Goal: Task Accomplishment & Management: Complete application form

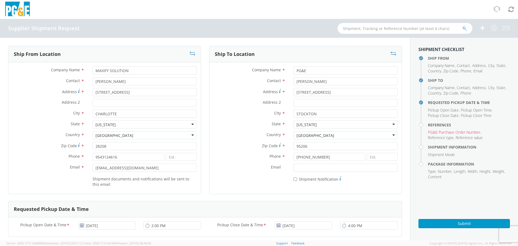
scroll to position [108, 0]
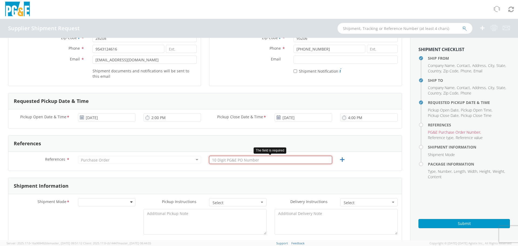
click at [241, 158] on input "text" at bounding box center [270, 160] width 123 height 8
paste input "2701230689"
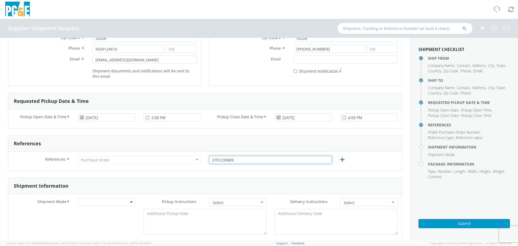
type input "2701230689"
click at [290, 173] on form "Ship From Location Company Name * MAXIFY SOLUTION Contact * [PERSON_NAME] Addre…" at bounding box center [205, 246] width 394 height 616
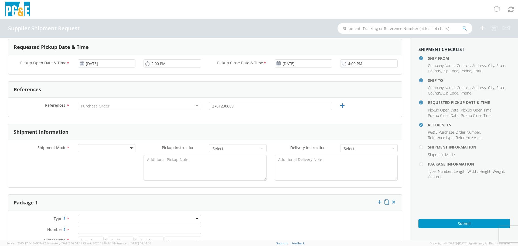
click at [343, 105] on div "References * Purchase Order Purchase Order Account Type Activity ID Airline App…" at bounding box center [204, 107] width 393 height 11
click at [341, 104] on icon at bounding box center [342, 105] width 7 height 7
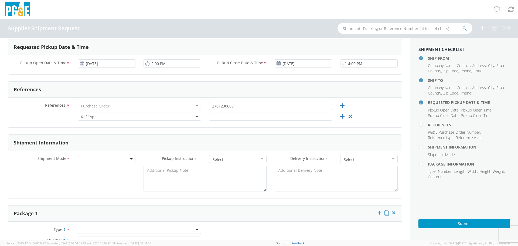
click at [112, 156] on div at bounding box center [106, 159] width 57 height 8
click at [117, 170] on div "No" at bounding box center [106, 170] width 57 height 8
click at [112, 179] on div "Flatbed Required? * No No No Yes" at bounding box center [204, 180] width 393 height 28
click at [124, 182] on div "Flatbed Required? * No No No Yes" at bounding box center [204, 180] width 393 height 28
click at [232, 159] on span "Select" at bounding box center [235, 159] width 47 height 5
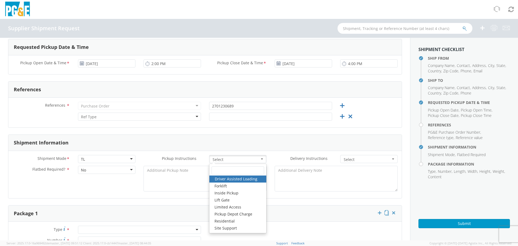
click at [308, 195] on div "Shipment Mode * TL TL LTL Small Package TL Pickup Instructions * Select Driver …" at bounding box center [204, 174] width 393 height 47
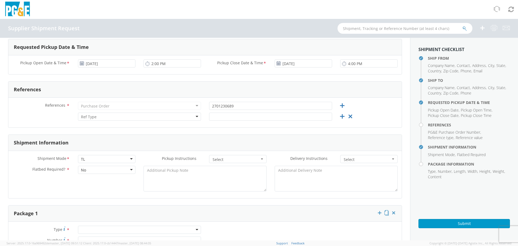
click at [357, 159] on span "Select" at bounding box center [367, 159] width 47 height 5
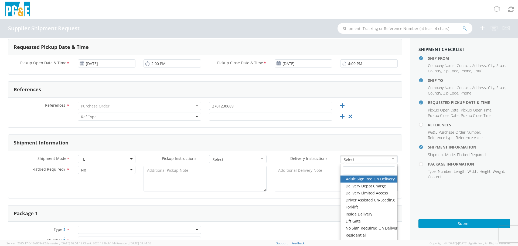
click at [298, 200] on form "Ship From Location Company Name * MAXIFY SOLUTION Contact * [PERSON_NAME] Addre…" at bounding box center [205, 197] width 394 height 627
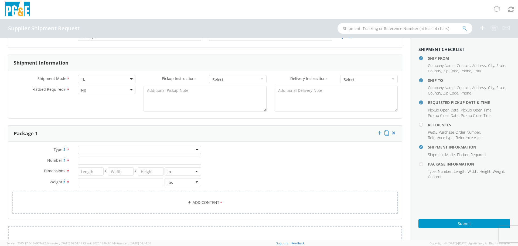
scroll to position [243, 0]
click at [124, 143] on div "Type * Bulk Bundle(s) Cardboard Box(es) Carton(s) Crate(s) Drum(s) (Fiberboard)…" at bounding box center [204, 178] width 393 height 77
click at [124, 144] on div "Type * Bulk Bundle(s) Cardboard Box(es) Carton(s) Crate(s) Drum(s) (Fiberboard)…" at bounding box center [204, 178] width 393 height 77
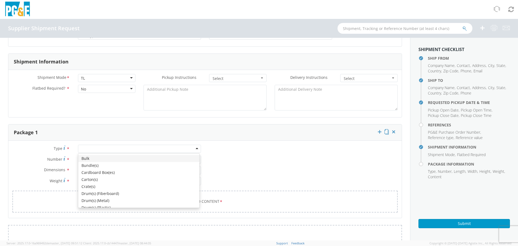
click at [126, 147] on div at bounding box center [139, 149] width 123 height 8
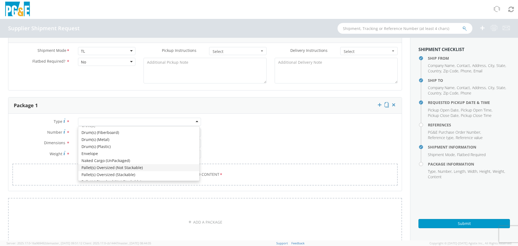
scroll to position [61, 0]
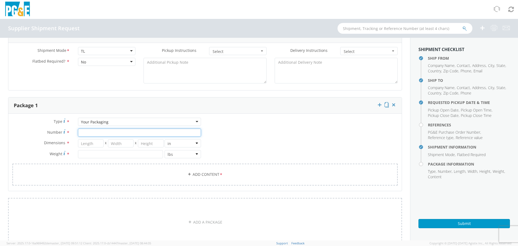
click at [99, 131] on input "Number *" at bounding box center [139, 132] width 123 height 8
click at [108, 130] on input "Number *" at bounding box center [139, 132] width 123 height 8
type input "39"
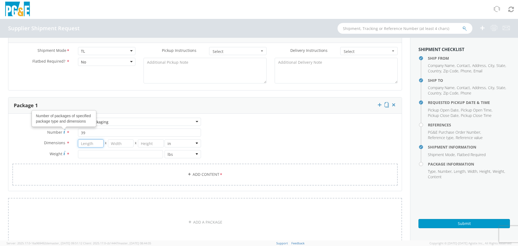
click at [83, 145] on input "number" at bounding box center [91, 143] width 26 height 8
type input "48"
type input "40"
type input "101"
click at [111, 152] on input "number" at bounding box center [120, 154] width 85 height 8
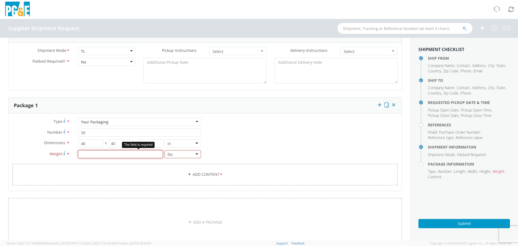
click at [129, 157] on input "number" at bounding box center [120, 154] width 85 height 8
type input "16000"
click at [253, 137] on div "Type * Your Packaging Your Packaging Bulk Bundle(s) Cardboard Box(es) Carton(s)…" at bounding box center [204, 155] width 393 height 74
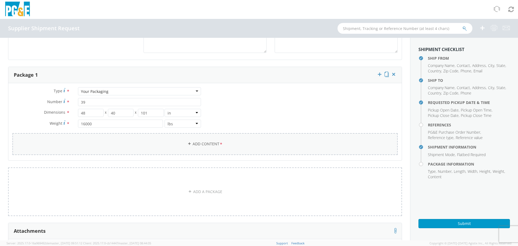
scroll to position [297, 0]
click at [222, 142] on link "Add Content *" at bounding box center [204, 147] width 385 height 22
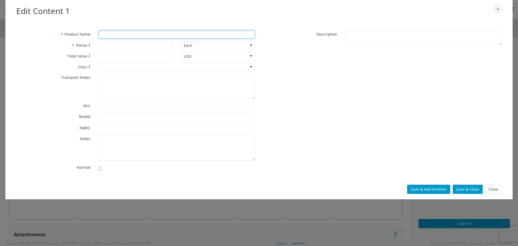
click at [150, 34] on input "* Product Name" at bounding box center [176, 34] width 156 height 8
type input "H950SL"
click at [123, 41] on input "* Pieces" at bounding box center [135, 45] width 74 height 8
type input "42"
click at [385, 119] on div "* Product Name H950SL * Pieces 42 Each Each Bag Blister Pack Bottle Capsule Car…" at bounding box center [258, 101] width 493 height 143
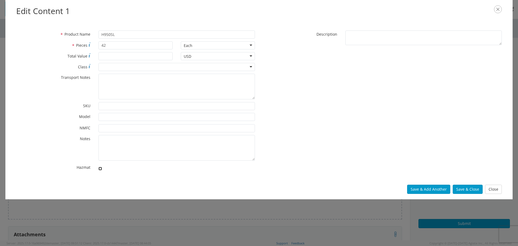
click at [101, 169] on input "checkbox" at bounding box center [100, 169] width 4 height 4
checkbox input "true"
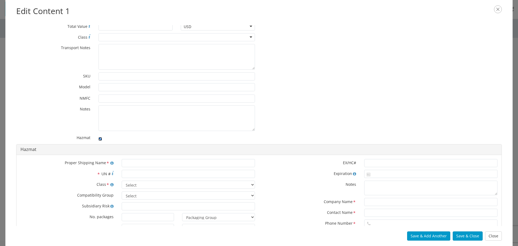
scroll to position [54, 0]
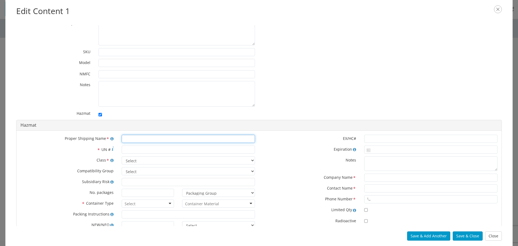
click at [147, 141] on input "text" at bounding box center [188, 139] width 133 height 8
click at [166, 139] on input "text" at bounding box center [188, 139] width 133 height 8
paste input "REFRIGERANT GAS R 32"
type input "REFRIGERANT GAS R 32"
click at [152, 149] on input "* UN #" at bounding box center [188, 149] width 133 height 8
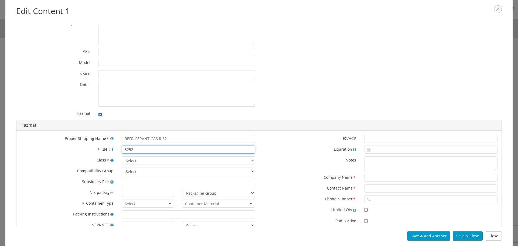
type input "3252"
click at [152, 161] on select "Select 1 Explosive 1.1 Explosive 1.2 Explosive 1.3 Explosive 1.4 Explosive 1.5 …" at bounding box center [188, 160] width 133 height 8
select select "2.1 Flammable Gas"
click at [122, 156] on select "Select 1 Explosive 1.1 Explosive 1.2 Explosive 1.3 Explosive 1.4 Explosive 1.5 …" at bounding box center [188, 160] width 133 height 8
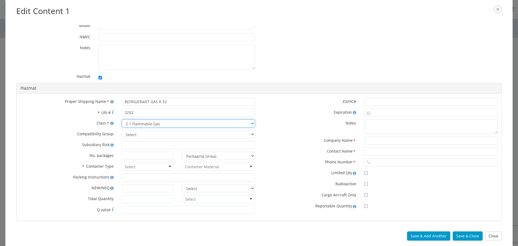
scroll to position [97, 0]
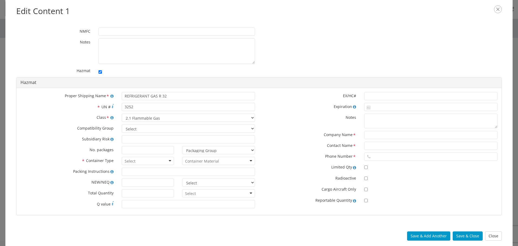
click at [141, 160] on div at bounding box center [148, 161] width 53 height 8
click at [382, 145] on input "text" at bounding box center [430, 146] width 133 height 8
click at [378, 133] on input "text" at bounding box center [430, 135] width 133 height 8
type input "X"
type input "CHEMTREC"
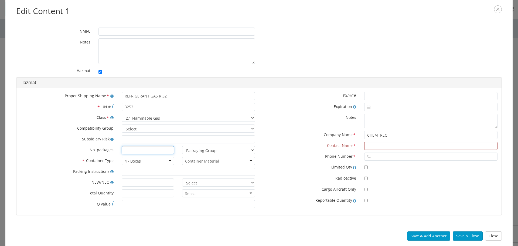
click at [148, 148] on input at bounding box center [148, 150] width 53 height 8
click at [196, 147] on select "Packaging Group I II III" at bounding box center [218, 150] width 73 height 8
select select "II"
click at [182, 146] on select "Packaging Group I II III" at bounding box center [218, 150] width 73 height 8
click at [273, 155] on label "Phone Number *" at bounding box center [309, 155] width 101 height 7
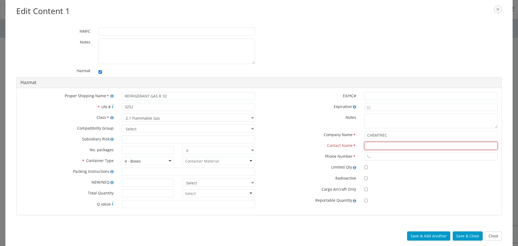
click at [398, 147] on input "text" at bounding box center [430, 146] width 133 height 8
click at [399, 137] on input "CHEMTREC" at bounding box center [430, 135] width 133 height 8
click at [398, 137] on input "CHEMTREC" at bounding box center [430, 135] width 133 height 8
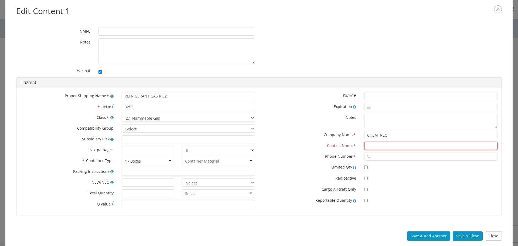
click at [379, 144] on input "text" at bounding box center [430, 146] width 133 height 8
paste input "CHEMTREC"
type input "CHEMTREC"
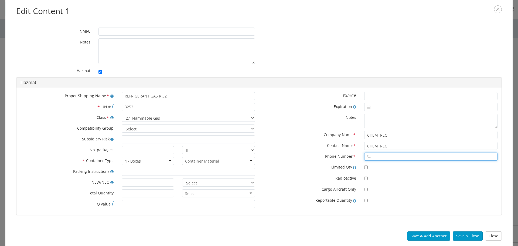
click at [382, 159] on input "text" at bounding box center [430, 156] width 133 height 8
type input "8004249300"
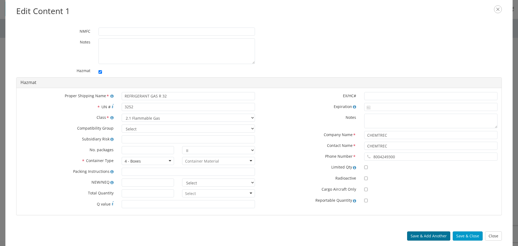
click at [430, 235] on button "Save & Add Another" at bounding box center [428, 235] width 43 height 9
checkbox input "false"
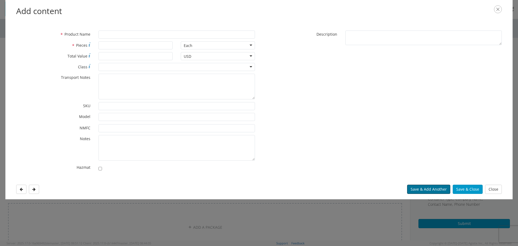
scroll to position [0, 0]
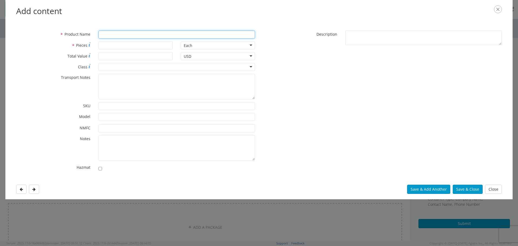
click at [142, 35] on input "* Product Name" at bounding box center [176, 34] width 156 height 8
type input "H750L"
click at [145, 50] on div "* Pieces" at bounding box center [94, 46] width 164 height 11
click at [148, 44] on input "* Pieces" at bounding box center [135, 45] width 74 height 8
type input "21"
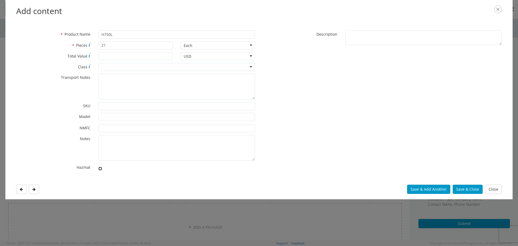
click at [100, 167] on input "checkbox" at bounding box center [100, 169] width 4 height 4
checkbox input "true"
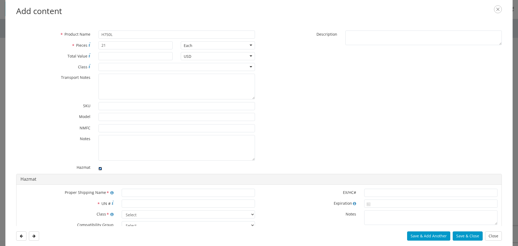
scroll to position [54, 0]
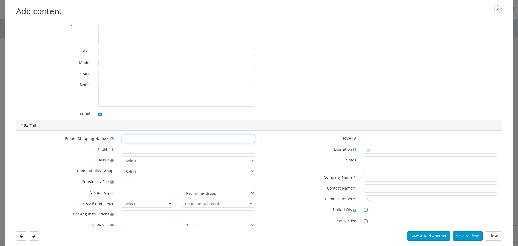
click at [151, 141] on input "text" at bounding box center [188, 139] width 133 height 8
click at [150, 144] on div "Proper Shipping Name * 3252 * UN # Class * Select 1 Explosive 1.1 Explosive 1.2…" at bounding box center [137, 194] width 242 height 119
click at [147, 142] on input "3252" at bounding box center [188, 139] width 133 height 8
click at [135, 137] on input "3252" at bounding box center [188, 139] width 133 height 8
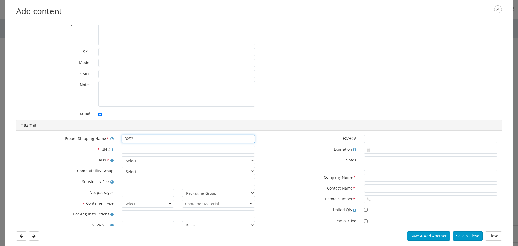
click at [135, 137] on input "3252" at bounding box center [188, 139] width 133 height 8
paste input "REFRIGERANT GAS R 3"
type input "REFRIGERANT GAS R 32"
click at [136, 150] on input "* UN #" at bounding box center [188, 149] width 133 height 8
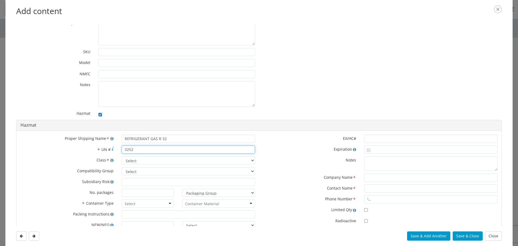
type input "3252"
click at [140, 162] on select "Select 1 Explosive 1.1 Explosive 1.2 Explosive 1.3 Explosive 1.4 Explosive 1.5 …" at bounding box center [188, 160] width 133 height 8
select select "2.1 Flammable Gas"
click at [122, 156] on select "Select 1 Explosive 1.1 Explosive 1.2 Explosive 1.3 Explosive 1.4 Explosive 1.5 …" at bounding box center [188, 160] width 133 height 8
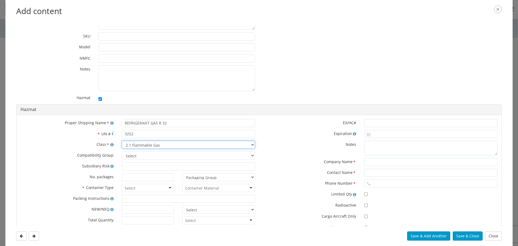
scroll to position [97, 0]
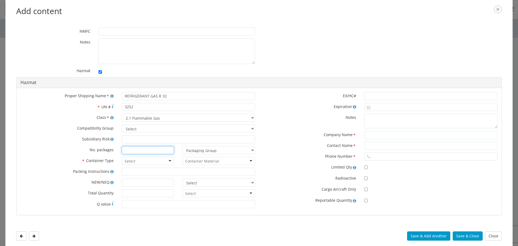
click at [141, 152] on input at bounding box center [148, 150] width 53 height 8
click at [203, 152] on select "Packaging Group I II III" at bounding box center [218, 150] width 73 height 8
select select "II"
click at [182, 146] on select "Packaging Group I II III" at bounding box center [218, 150] width 73 height 8
click at [150, 162] on div at bounding box center [148, 161] width 53 height 8
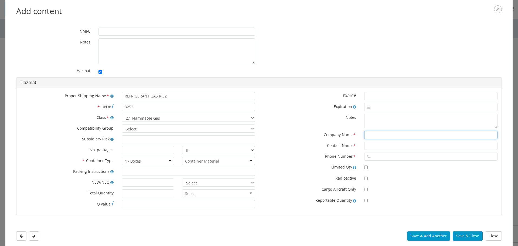
click at [381, 131] on input "text" at bounding box center [430, 135] width 133 height 8
type input "CHEMTRC"
type input "CHEMTREC"
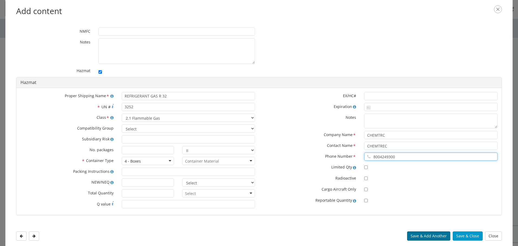
type input "8004249300"
click at [425, 232] on button "Save & Add Another" at bounding box center [428, 235] width 43 height 9
checkbox input "false"
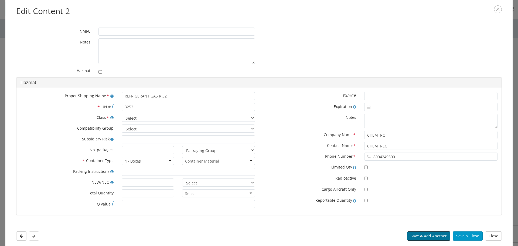
scroll to position [0, 0]
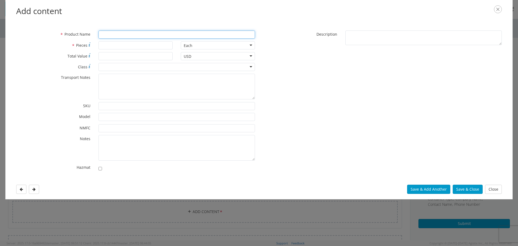
click at [113, 32] on input "* Product Name" at bounding box center [176, 34] width 156 height 8
type input "PB4TITAN"
click at [114, 44] on input "* Pieces" at bounding box center [135, 45] width 74 height 8
type input "7"
click at [319, 76] on div "* Product Name PB4TITAN * Pieces 7 Each Each Bag Blister Pack Bottle Capsule Ca…" at bounding box center [258, 101] width 493 height 143
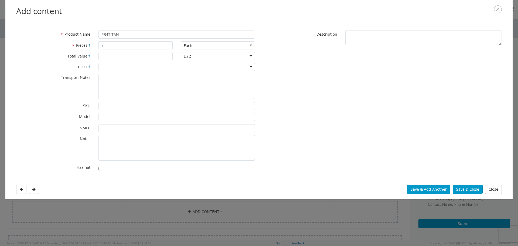
click at [345, 26] on div "* Product Name PB4TITAN * Pieces 7 Each Each Bag Blister Pack Bottle Capsule Ca…" at bounding box center [258, 102] width 507 height 154
click at [356, 38] on textarea "* Description" at bounding box center [423, 37] width 156 height 15
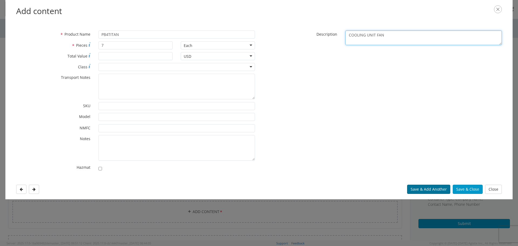
type textarea "COOLING UNIT FAN"
click at [431, 188] on button "Save & Add Another" at bounding box center [428, 188] width 43 height 9
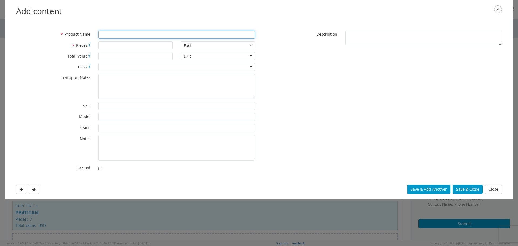
click at [138, 36] on input "* Product Name" at bounding box center [176, 34] width 156 height 8
paste input "PB4MAX"
type input "PB4MAX"
click at [126, 47] on input "* Pieces" at bounding box center [135, 45] width 74 height 8
type input "13"
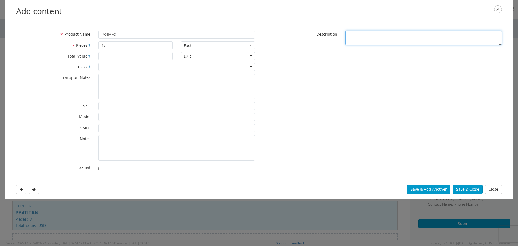
click at [376, 40] on textarea "* Description" at bounding box center [423, 37] width 156 height 15
type textarea "COOLING UNIT FAN"
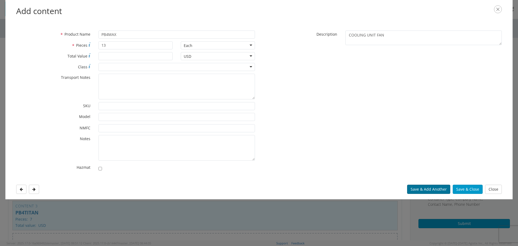
click at [421, 189] on button "Save & Add Another" at bounding box center [428, 188] width 43 height 9
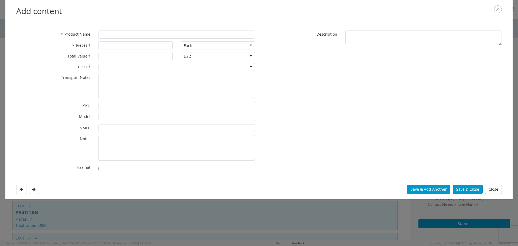
click at [119, 40] on div "* Product Name" at bounding box center [135, 35] width 247 height 11
click at [119, 35] on input "* Product Name" at bounding box center [176, 34] width 156 height 8
paste input "PB4BASE"
type input "PB4BASE"
click at [120, 47] on input "* Pieces" at bounding box center [135, 45] width 74 height 8
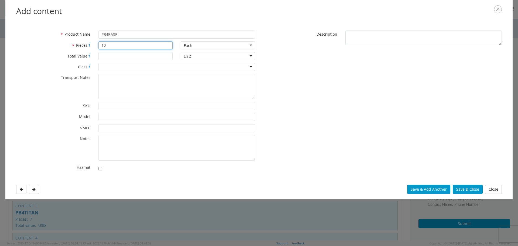
type input "10"
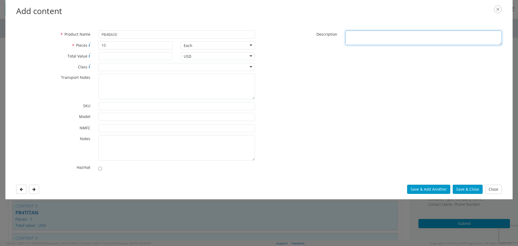
click at [393, 39] on textarea "* Description" at bounding box center [423, 37] width 156 height 15
type textarea "COOLING UNIT FAN"
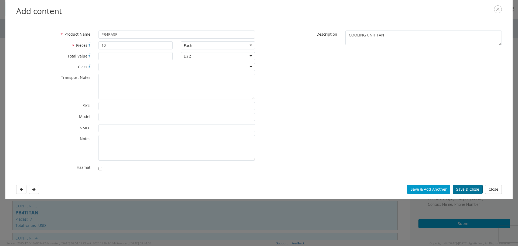
click at [462, 188] on button "Save & Close" at bounding box center [467, 188] width 30 height 9
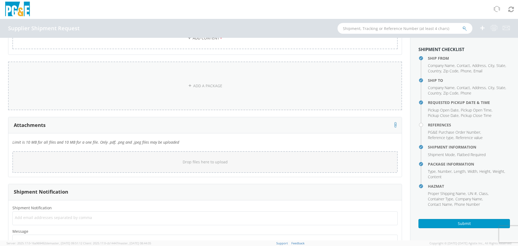
scroll to position [600, 0]
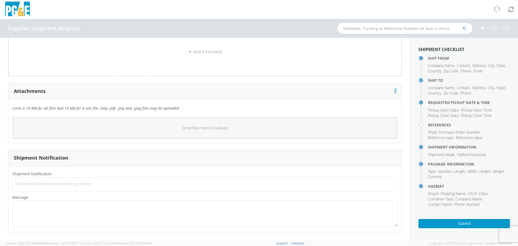
click at [75, 183] on span "Add email addresses separated by comma" at bounding box center [205, 183] width 380 height 5
type input "KMAHABIR@POWERBREEZER"
click at [75, 186] on button "×" at bounding box center [74, 184] width 3 height 6
type input "[EMAIL_ADDRESS][DOMAIN_NAME]"
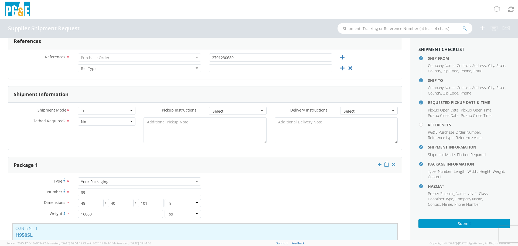
scroll to position [169, 0]
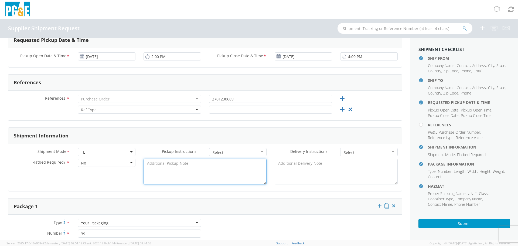
click at [201, 176] on textarea at bounding box center [204, 172] width 123 height 26
click at [178, 179] on textarea at bounding box center [204, 172] width 123 height 26
paste textarea "SO-34285-B"
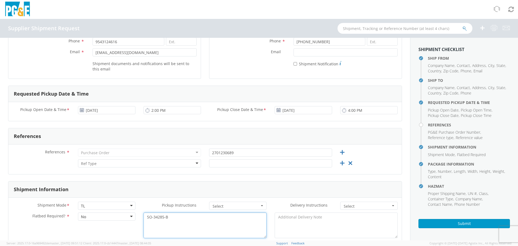
scroll to position [115, 0]
type textarea "SO-34285-B"
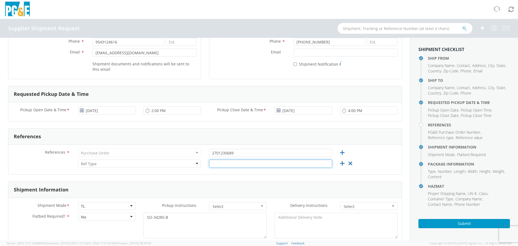
click at [246, 165] on input "text" at bounding box center [270, 163] width 123 height 8
click at [146, 164] on div at bounding box center [139, 163] width 123 height 8
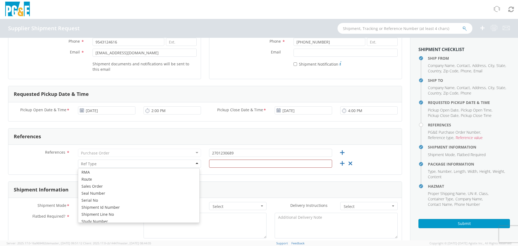
scroll to position [297, 0]
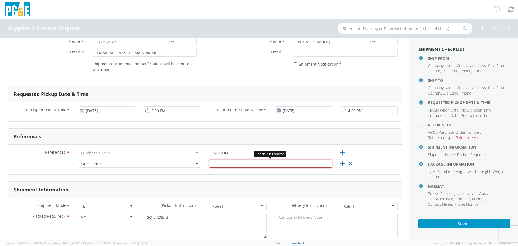
click at [254, 165] on input "text" at bounding box center [270, 163] width 123 height 8
paste input "SO-34285-B"
type input "SO-34285-B"
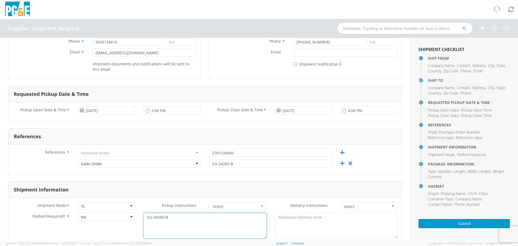
click at [236, 218] on textarea "SO-34285-B" at bounding box center [204, 225] width 123 height 26
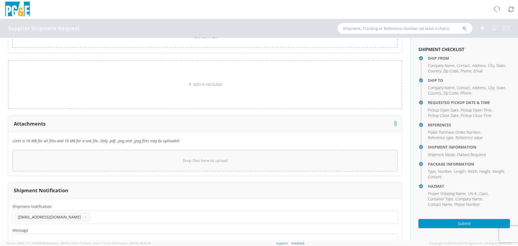
scroll to position [601, 0]
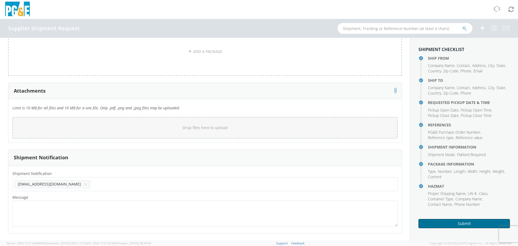
click at [458, 225] on button "Submit" at bounding box center [463, 223] width 91 height 9
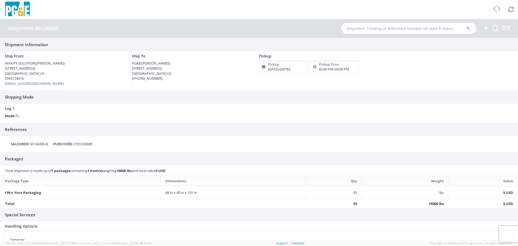
click at [7, 193] on strong "39 x Your Packaging" at bounding box center [23, 192] width 36 height 5
click at [332, 143] on div "SALEORDR SO-34285-B PURCHORD 2701230689" at bounding box center [259, 144] width 518 height 16
drag, startPoint x: 332, startPoint y: 143, endPoint x: 404, endPoint y: 112, distance: 78.1
